Goal: Find contact information: Find contact information

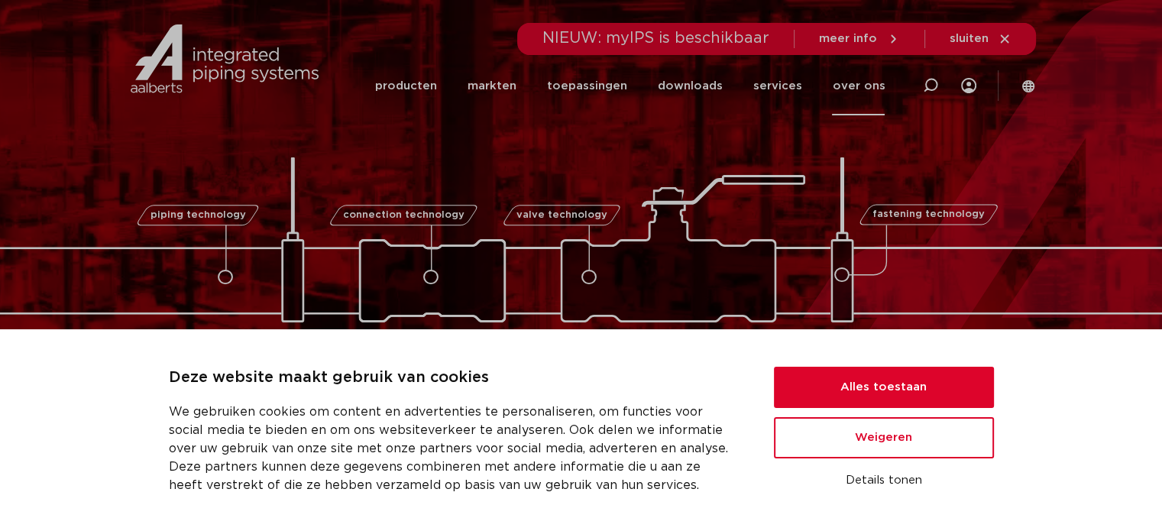
click at [857, 90] on link "over ons" at bounding box center [858, 86] width 53 height 59
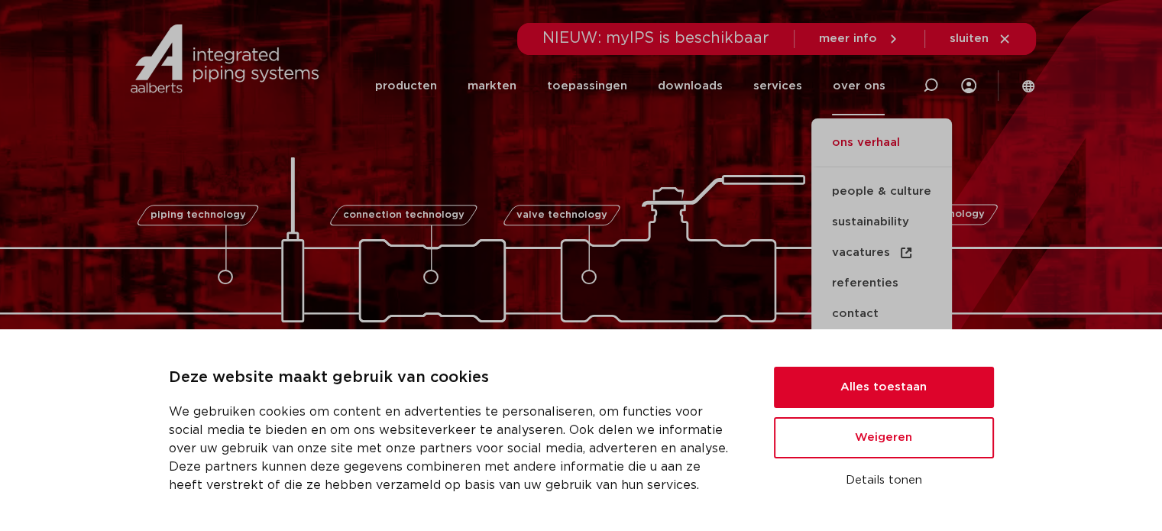
click at [883, 160] on link "ons verhaal" at bounding box center [881, 151] width 141 height 34
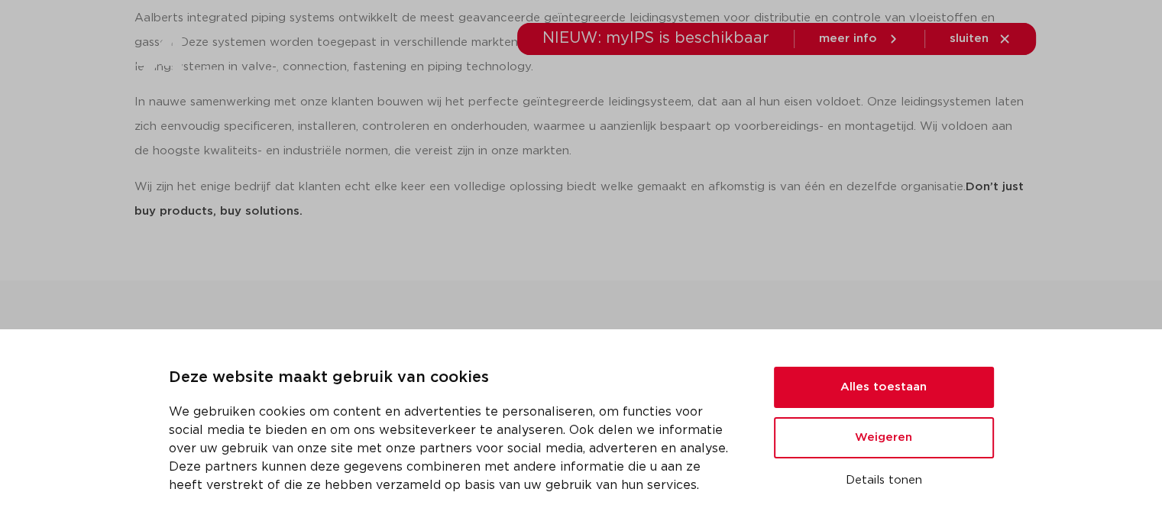
scroll to position [611, 0]
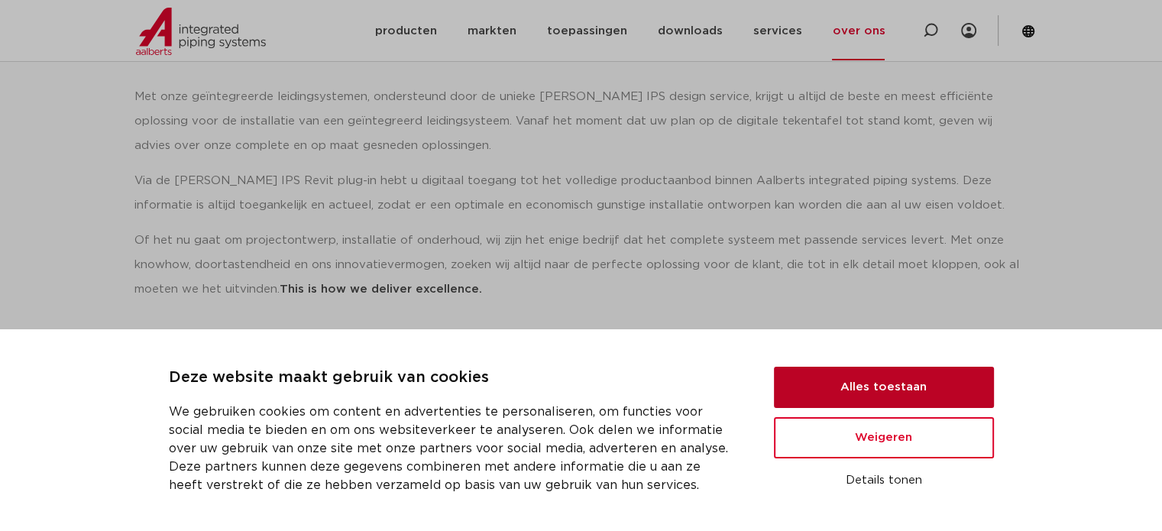
click at [880, 383] on button "Alles toestaan" at bounding box center [884, 387] width 220 height 41
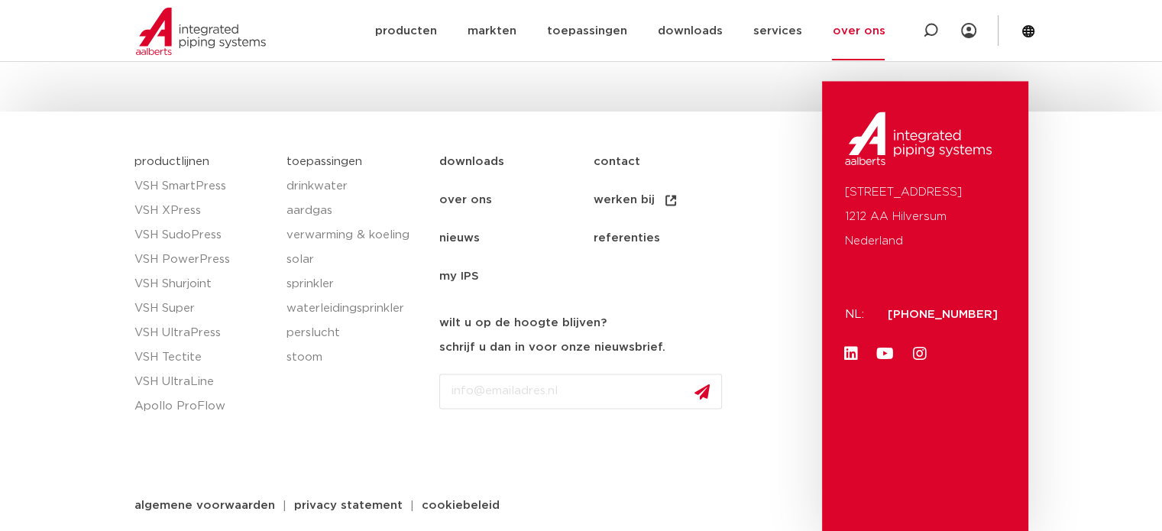
scroll to position [2438, 0]
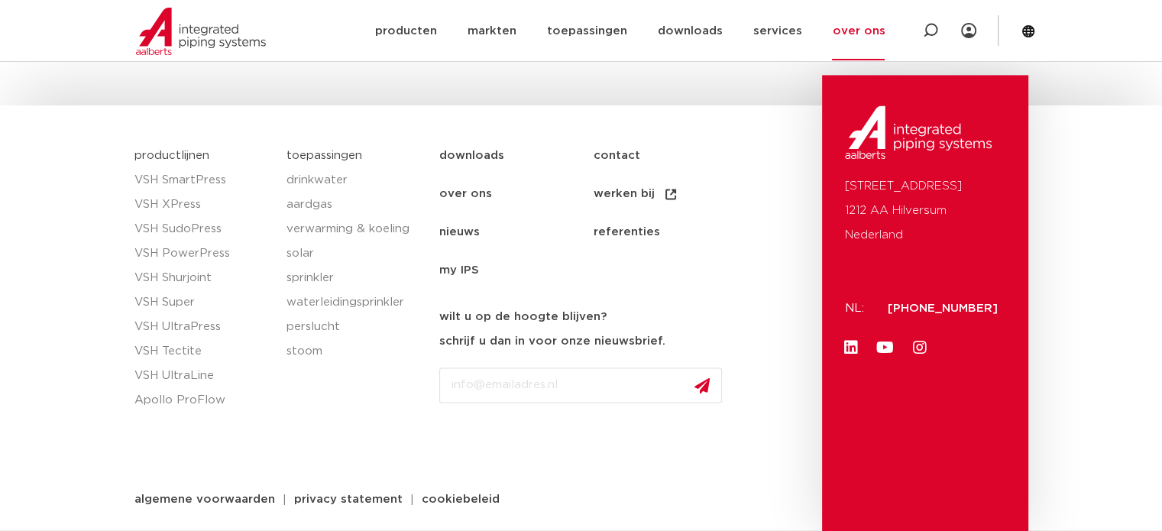
click at [637, 191] on link "werken bij" at bounding box center [670, 194] width 154 height 38
click at [781, 33] on link "services" at bounding box center [776, 31] width 49 height 59
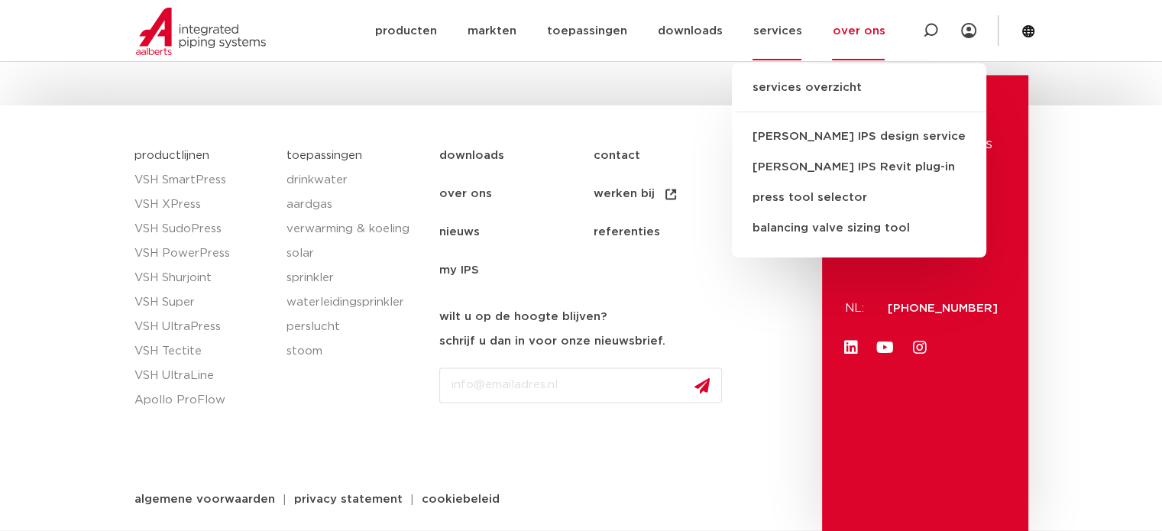
click at [839, 36] on link "over ons" at bounding box center [858, 31] width 53 height 59
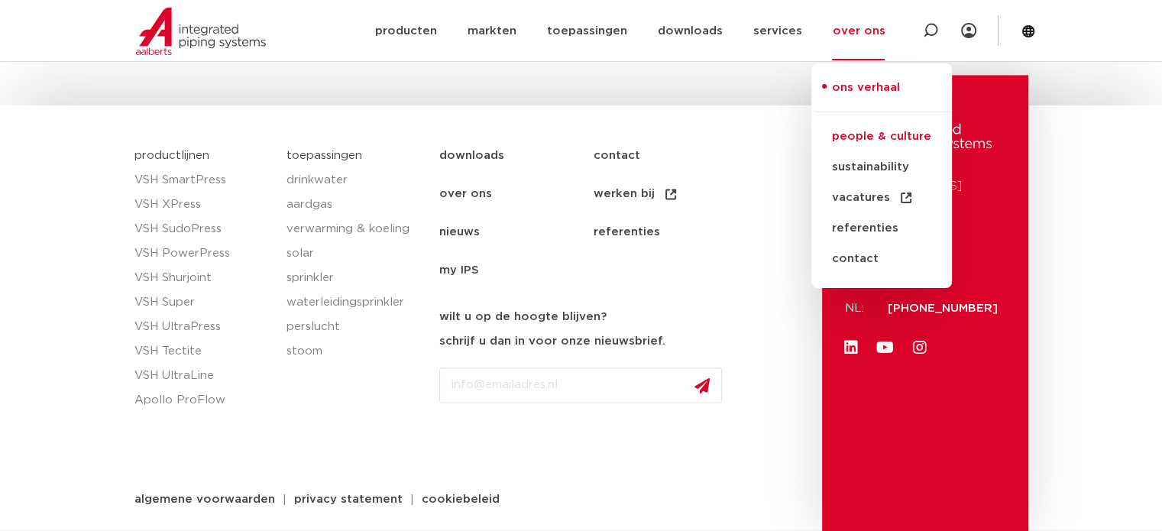
click at [871, 152] on link "people & culture" at bounding box center [881, 136] width 141 height 31
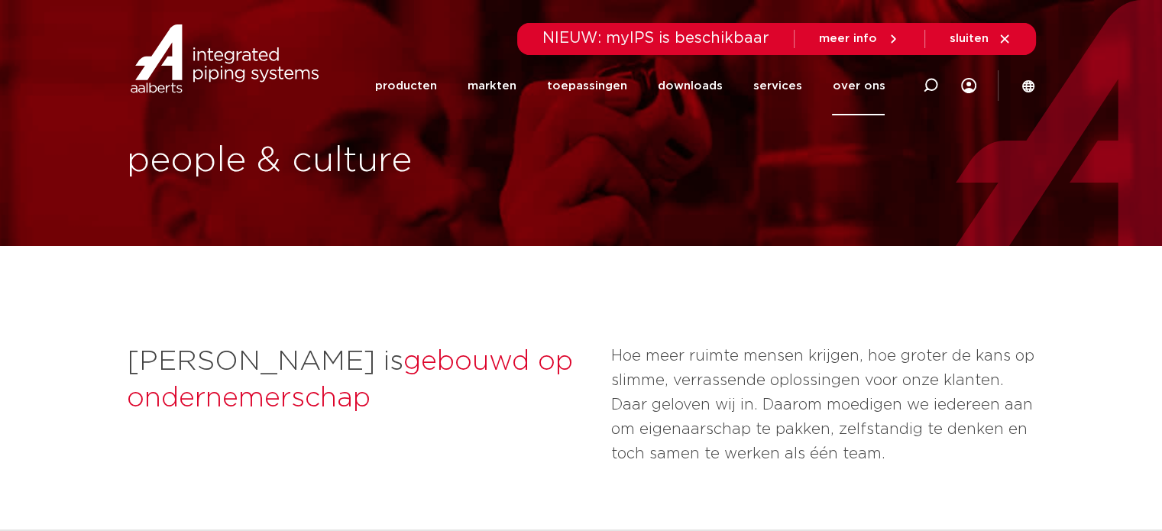
click at [849, 84] on link "over ons" at bounding box center [858, 86] width 53 height 59
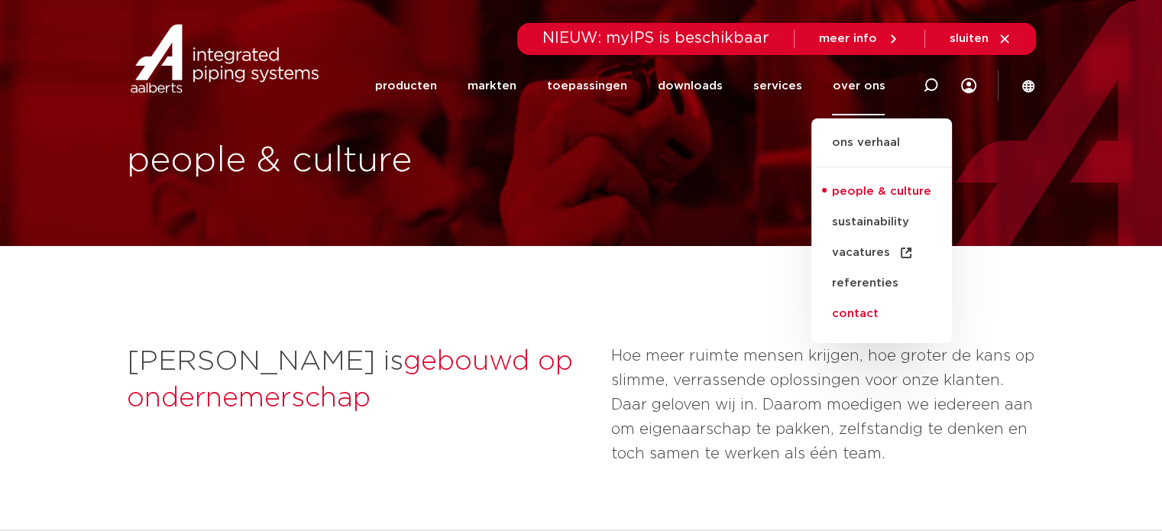
click at [849, 329] on link "contact" at bounding box center [881, 314] width 141 height 31
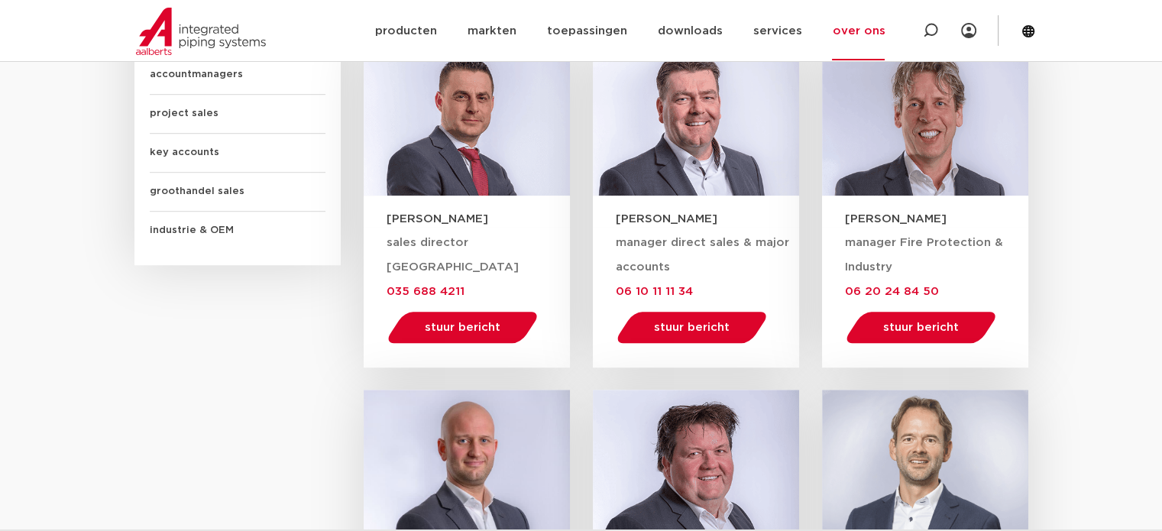
scroll to position [959, 0]
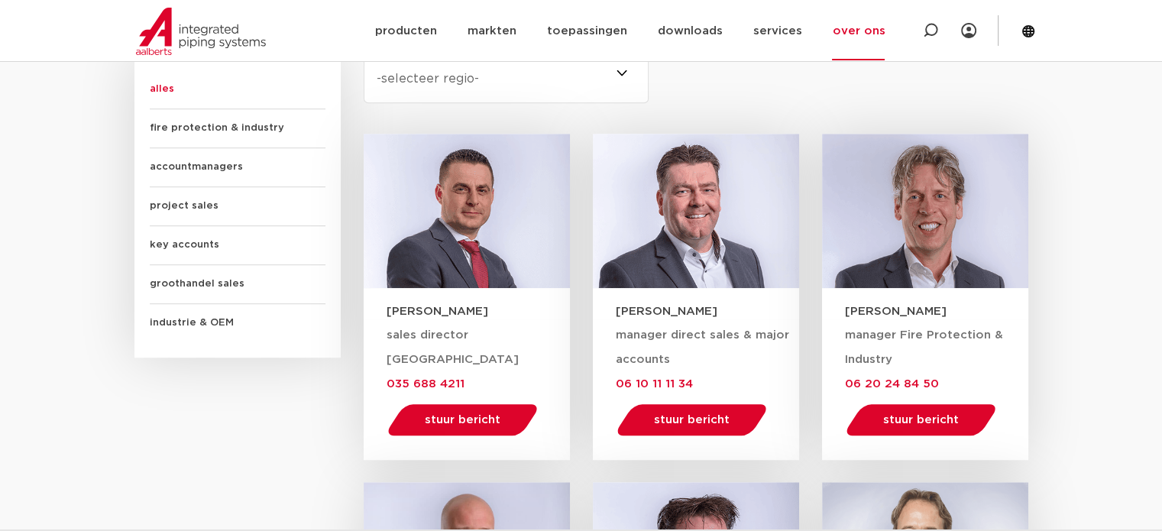
click at [183, 164] on span "accountmanagers" at bounding box center [238, 167] width 176 height 39
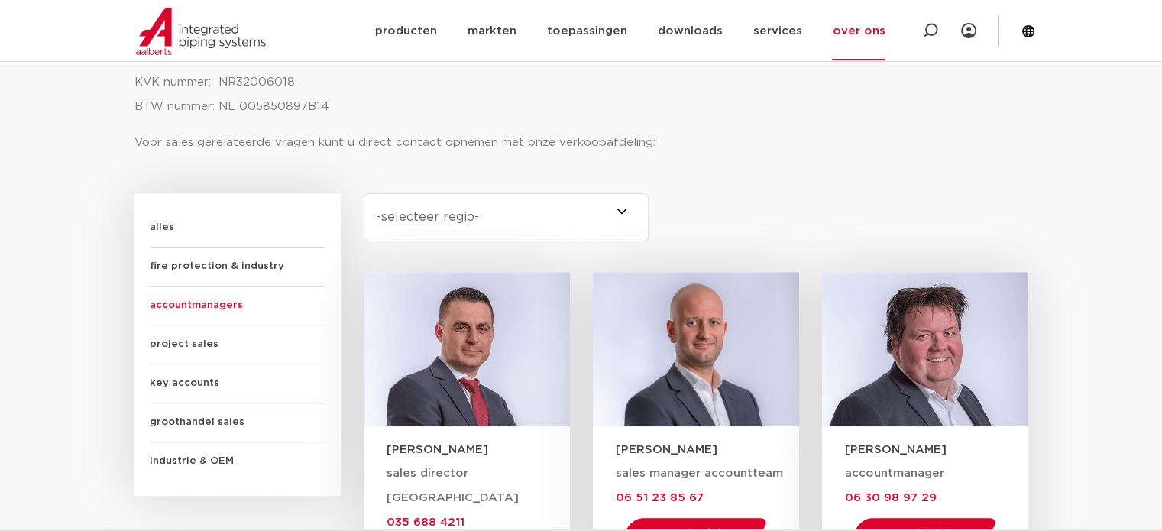
scroll to position [807, 0]
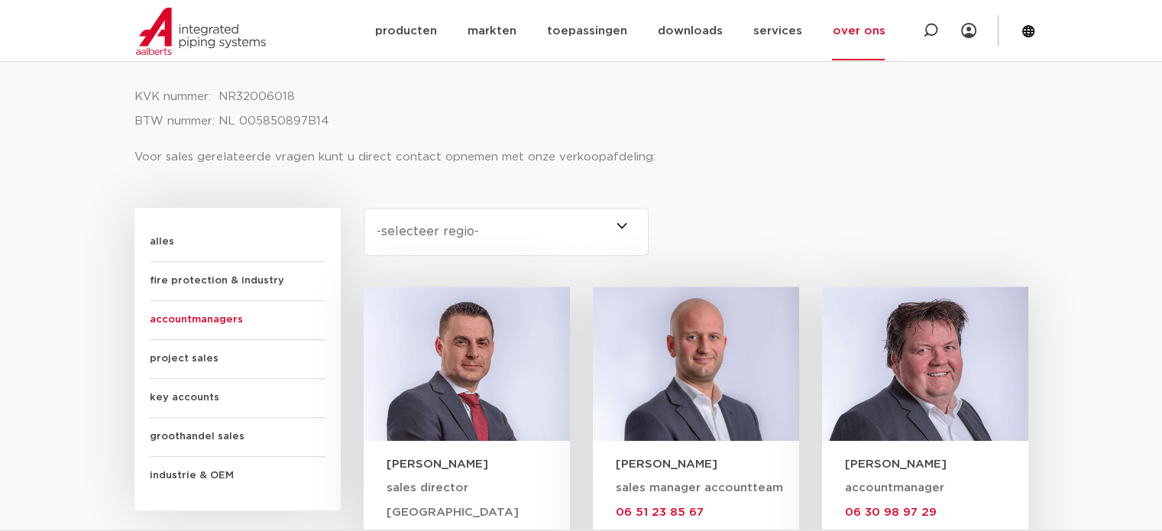
click at [562, 228] on select "-selecteer regio- [GEOGRAPHIC_DATA] Nederland (2) [GEOGRAPHIC_DATA] (3) [GEOGRA…" at bounding box center [507, 232] width 286 height 48
click at [483, 238] on select "-selecteer regio- [GEOGRAPHIC_DATA] Nederland (2) [GEOGRAPHIC_DATA] (3) [GEOGRA…" at bounding box center [507, 232] width 286 height 48
